Goal: Task Accomplishment & Management: Manage account settings

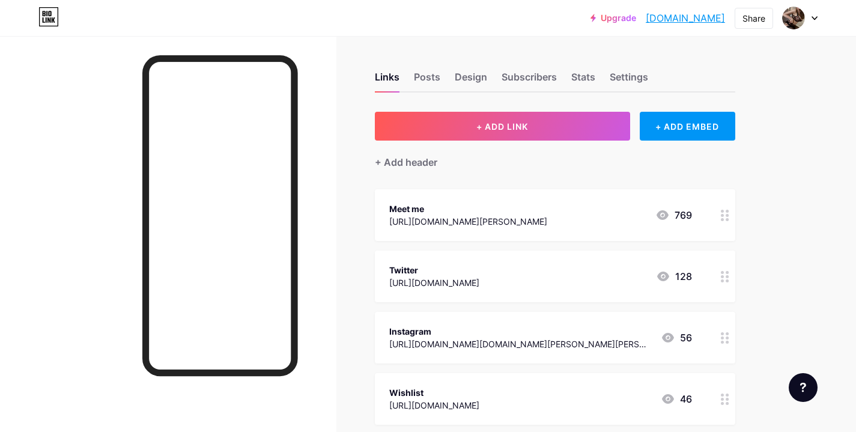
click at [726, 215] on circle at bounding box center [726, 215] width 3 height 3
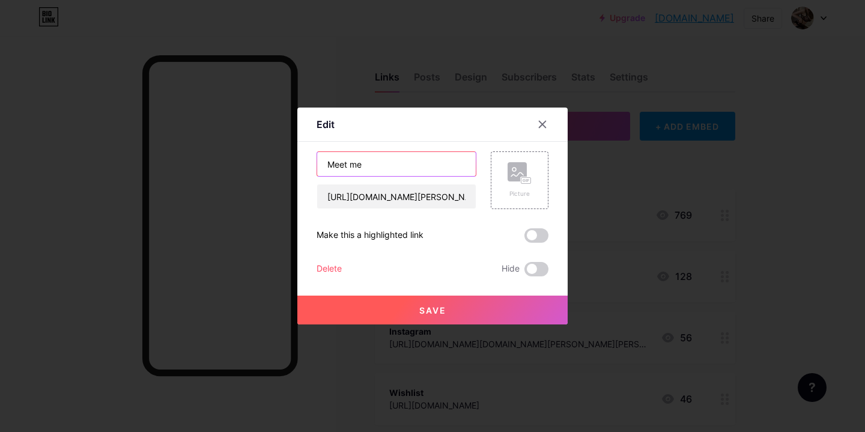
click at [378, 161] on input "Meet me" at bounding box center [396, 164] width 159 height 24
type input "Meet me (website)"
click at [449, 311] on button "Save" at bounding box center [432, 309] width 270 height 29
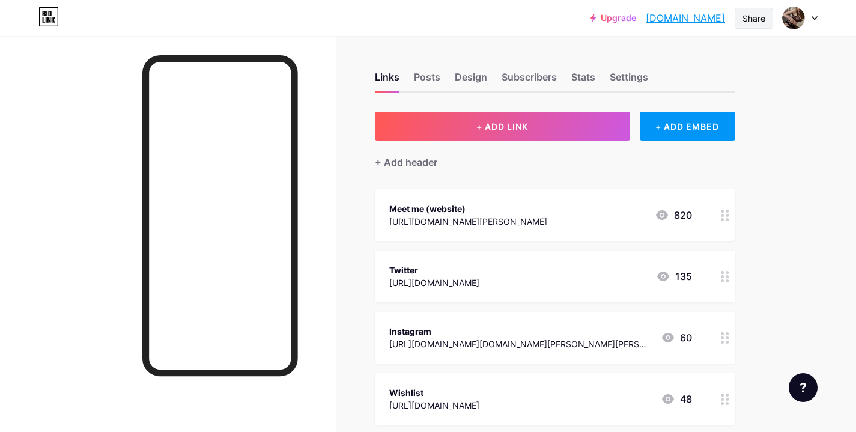
click at [758, 19] on div "Share" at bounding box center [753, 18] width 23 height 13
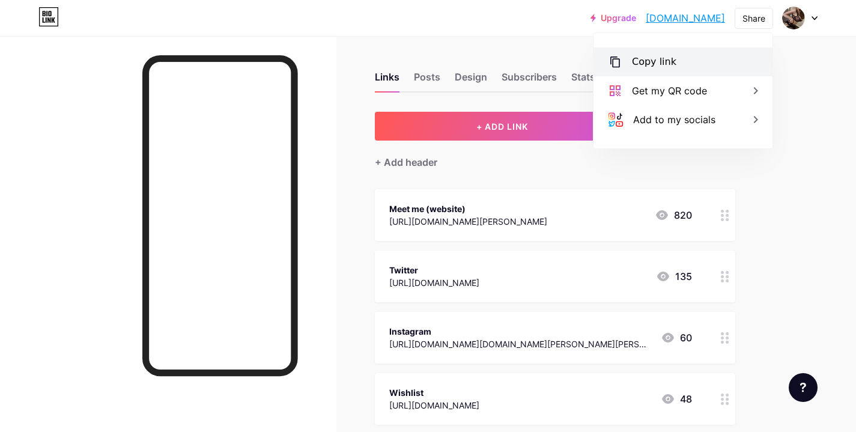
click at [739, 59] on div "Copy link" at bounding box center [682, 61] width 179 height 29
